Goal: Task Accomplishment & Management: Manage account settings

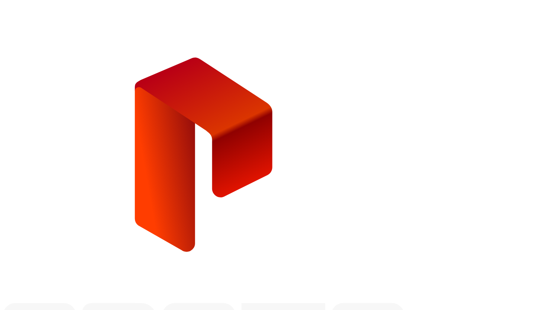
type input "**********"
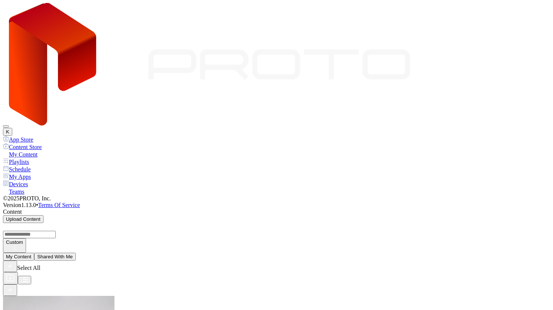
click at [12, 128] on button "K" at bounding box center [7, 132] width 9 height 8
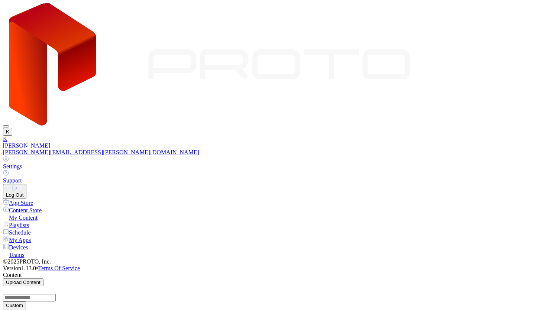
click at [26, 184] on button "Log Out" at bounding box center [14, 191] width 23 height 15
